Goal: Check status: Check status

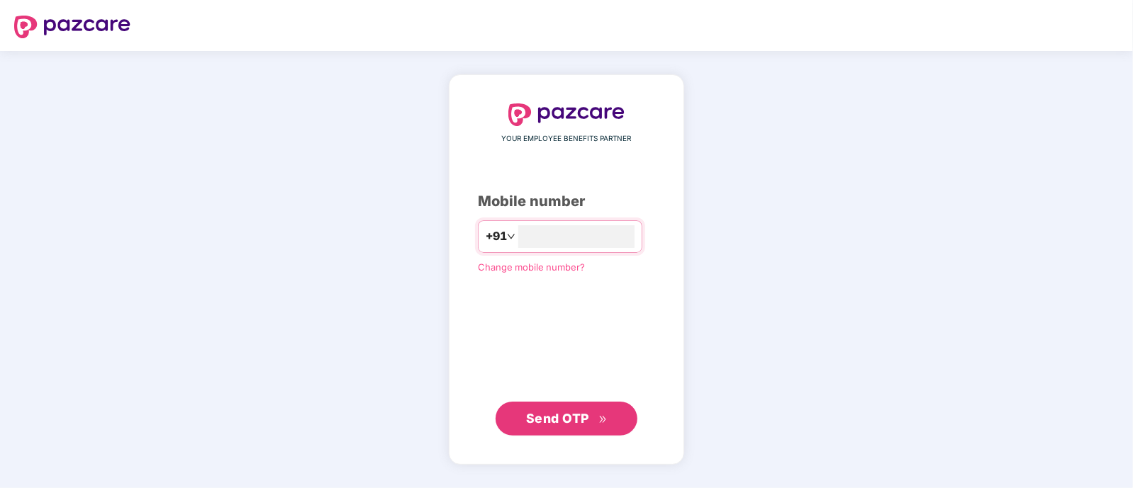
type input "**********"
click at [546, 415] on span "Send OTP" at bounding box center [557, 418] width 63 height 15
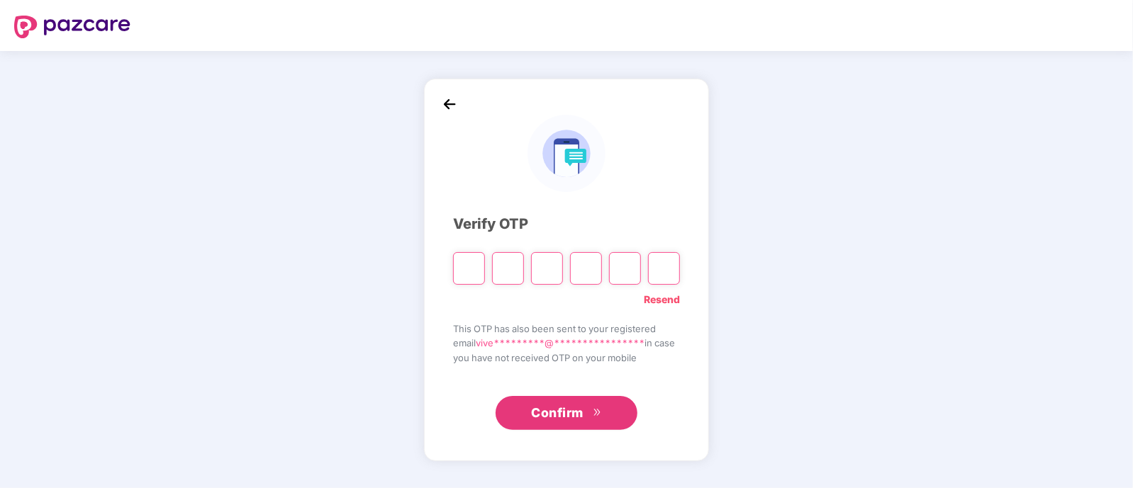
type input "*"
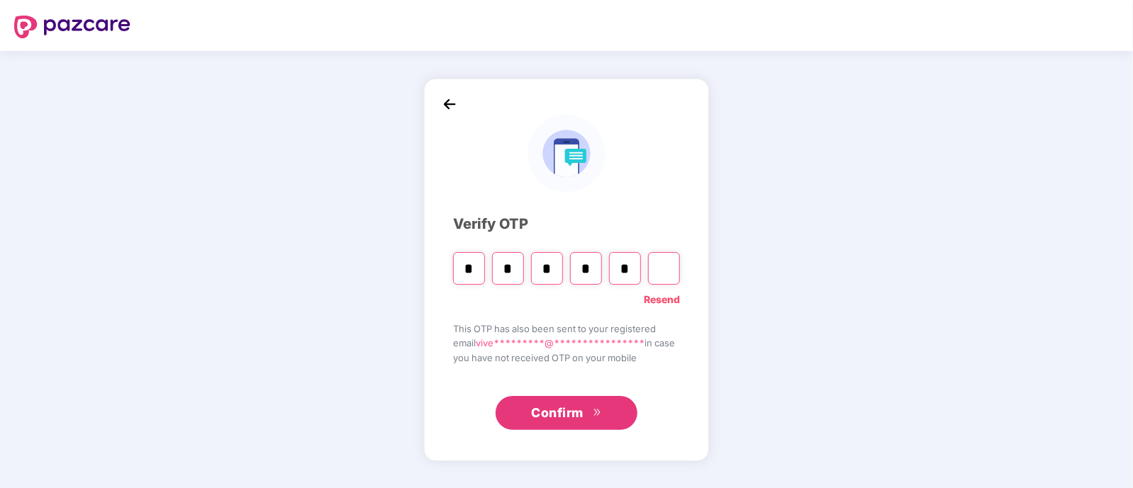
type input "*"
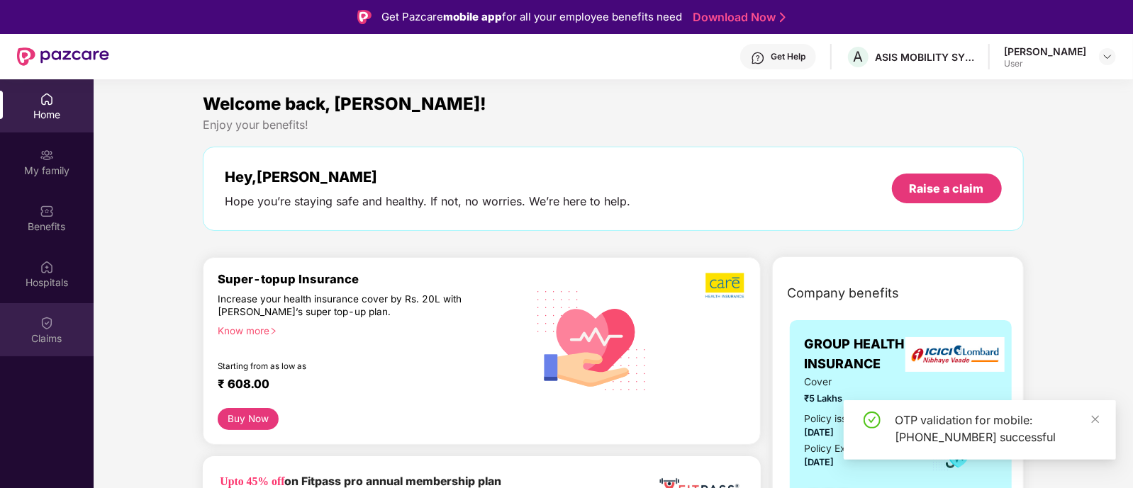
click at [50, 337] on div "Claims" at bounding box center [47, 339] width 94 height 14
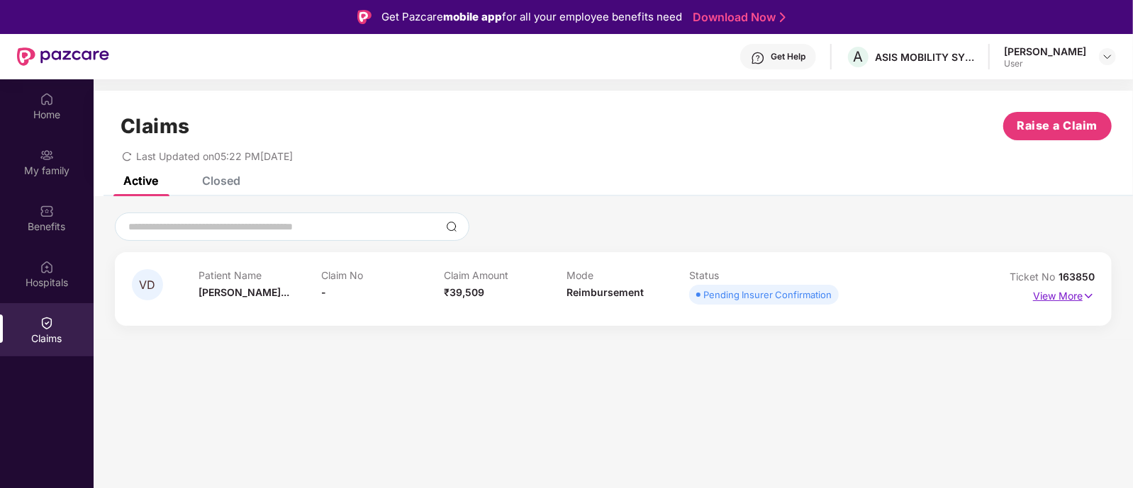
click at [1084, 296] on img at bounding box center [1088, 296] width 12 height 16
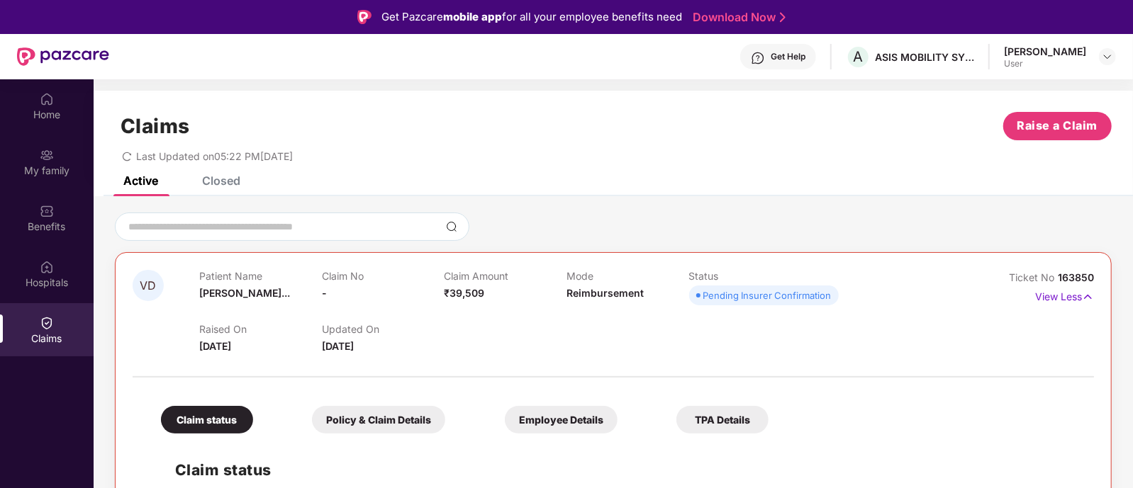
click at [710, 196] on div "VD Patient Name [PERSON_NAME]... Claim No - Claim Amount ₹39,509 Mode Reimburse…" at bounding box center [613, 476] width 1039 height 561
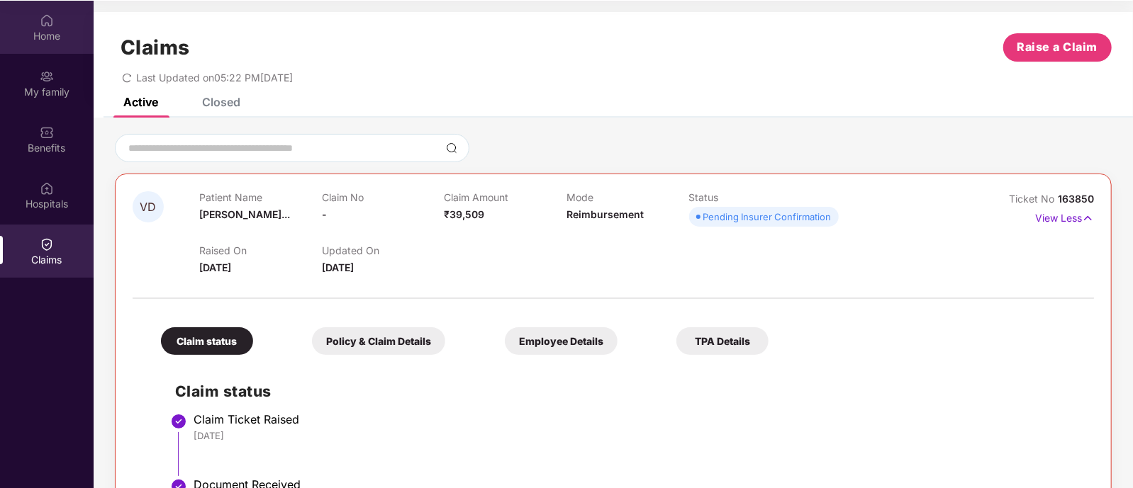
click at [30, 33] on div "Home" at bounding box center [47, 36] width 94 height 14
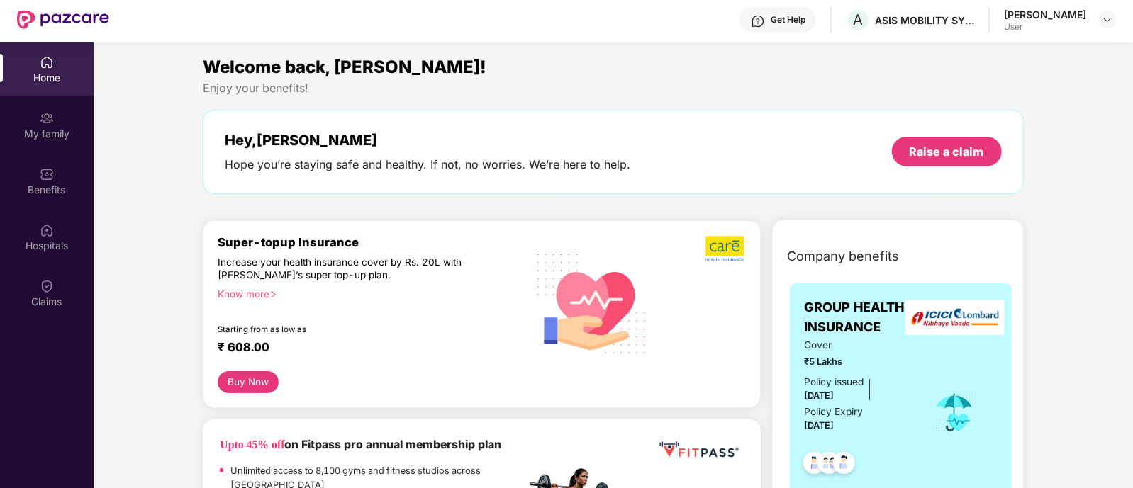
scroll to position [35, 0]
